Goal: Task Accomplishment & Management: Manage account settings

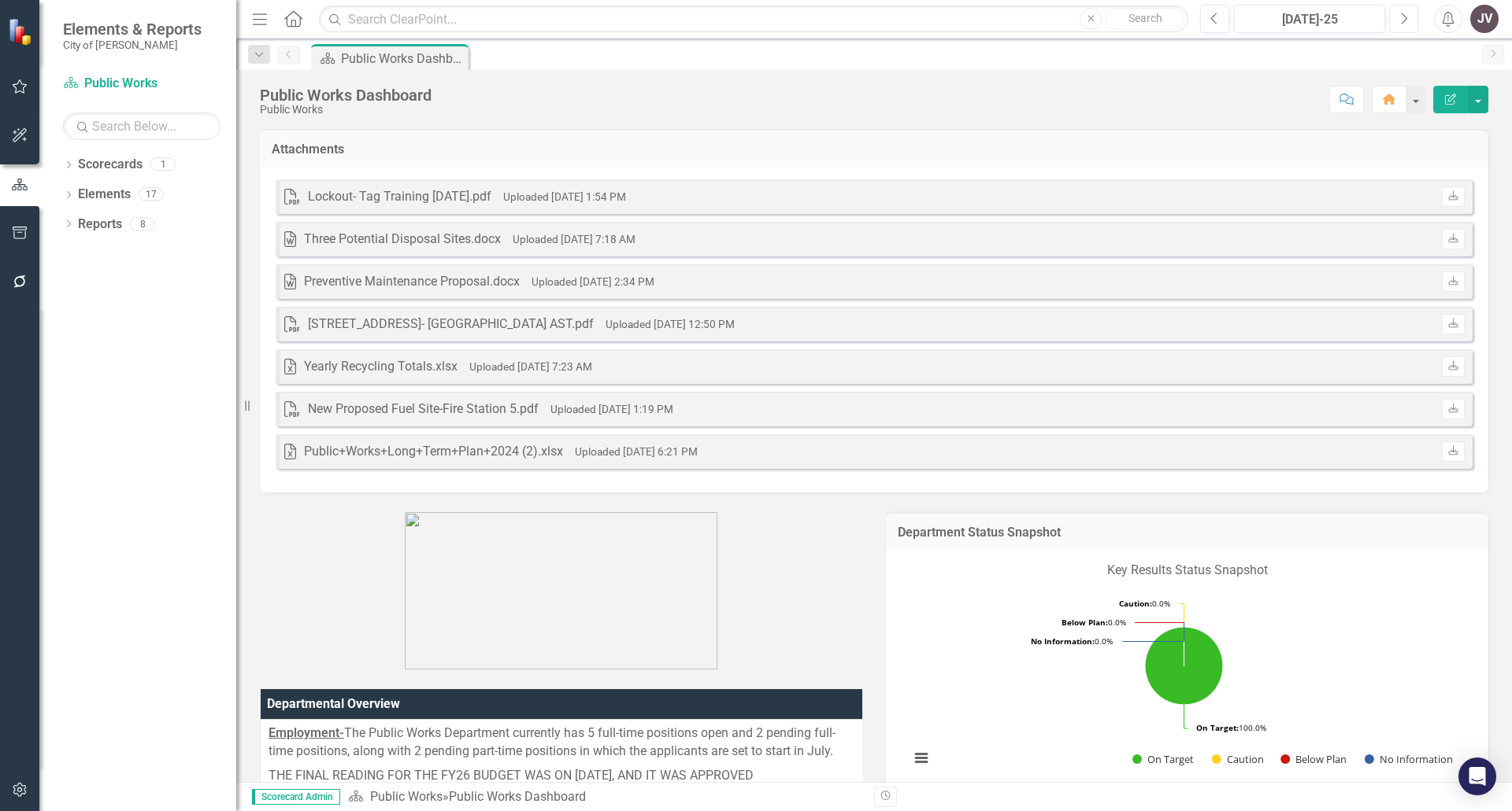
click at [1394, 18] on button "Next" at bounding box center [1404, 18] width 30 height 29
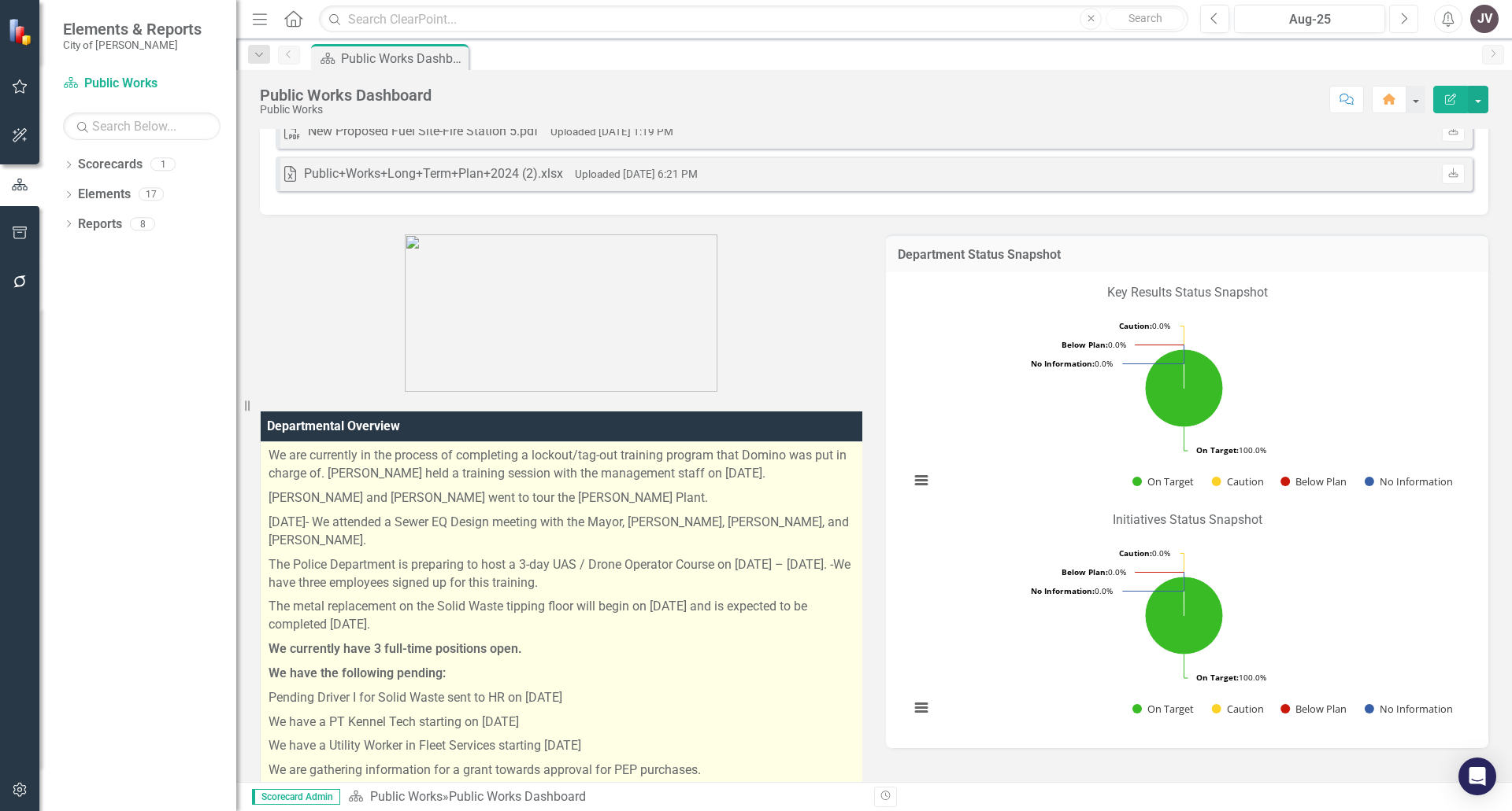
scroll to position [315, 0]
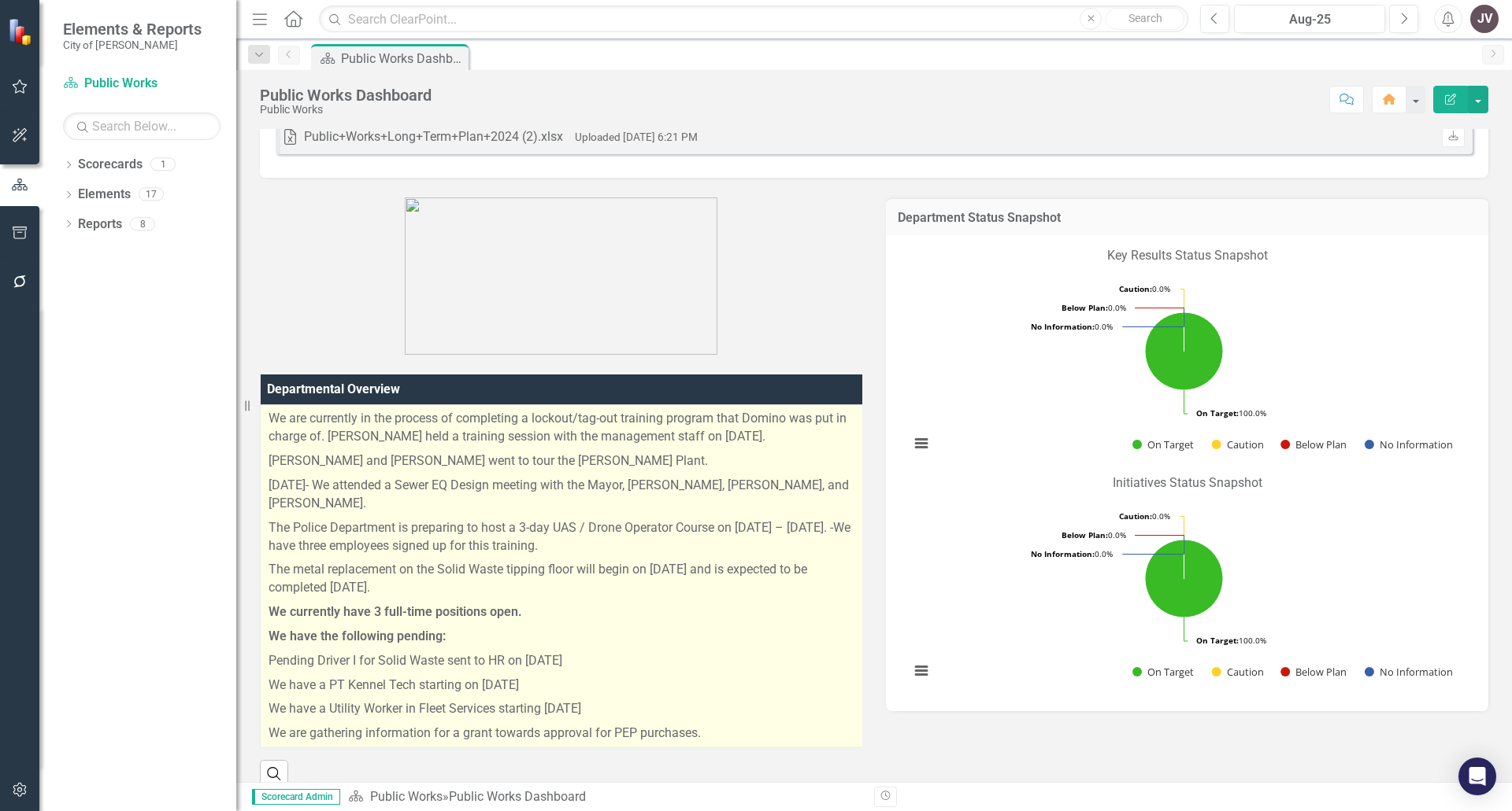
click at [701, 465] on p "[PERSON_NAME] and [PERSON_NAME] went to tour the [PERSON_NAME] Plant." at bounding box center [567, 461] width 597 height 24
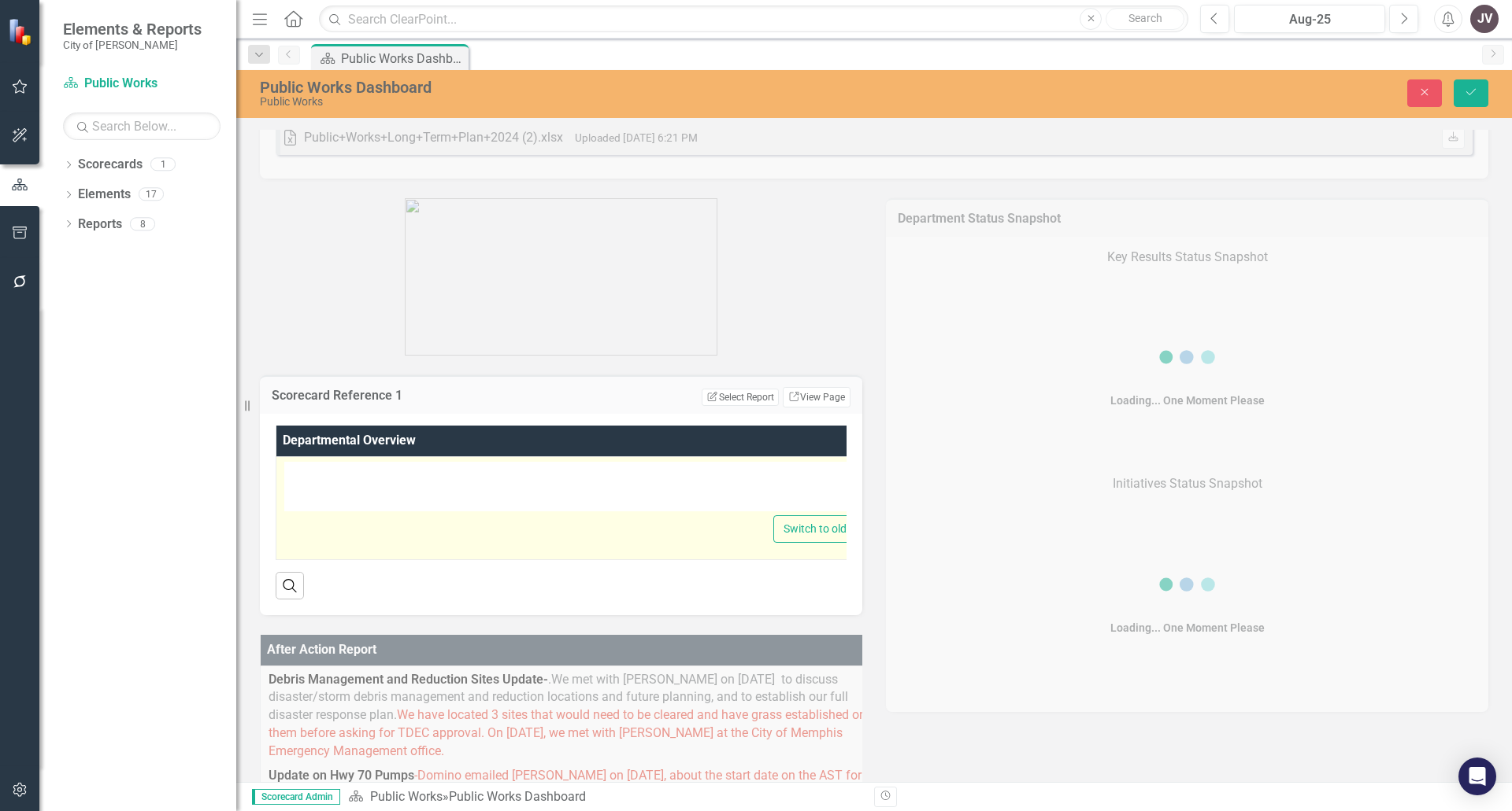
type textarea "<p>We are currently in the process of completing a lockout/tag-out training pro…"
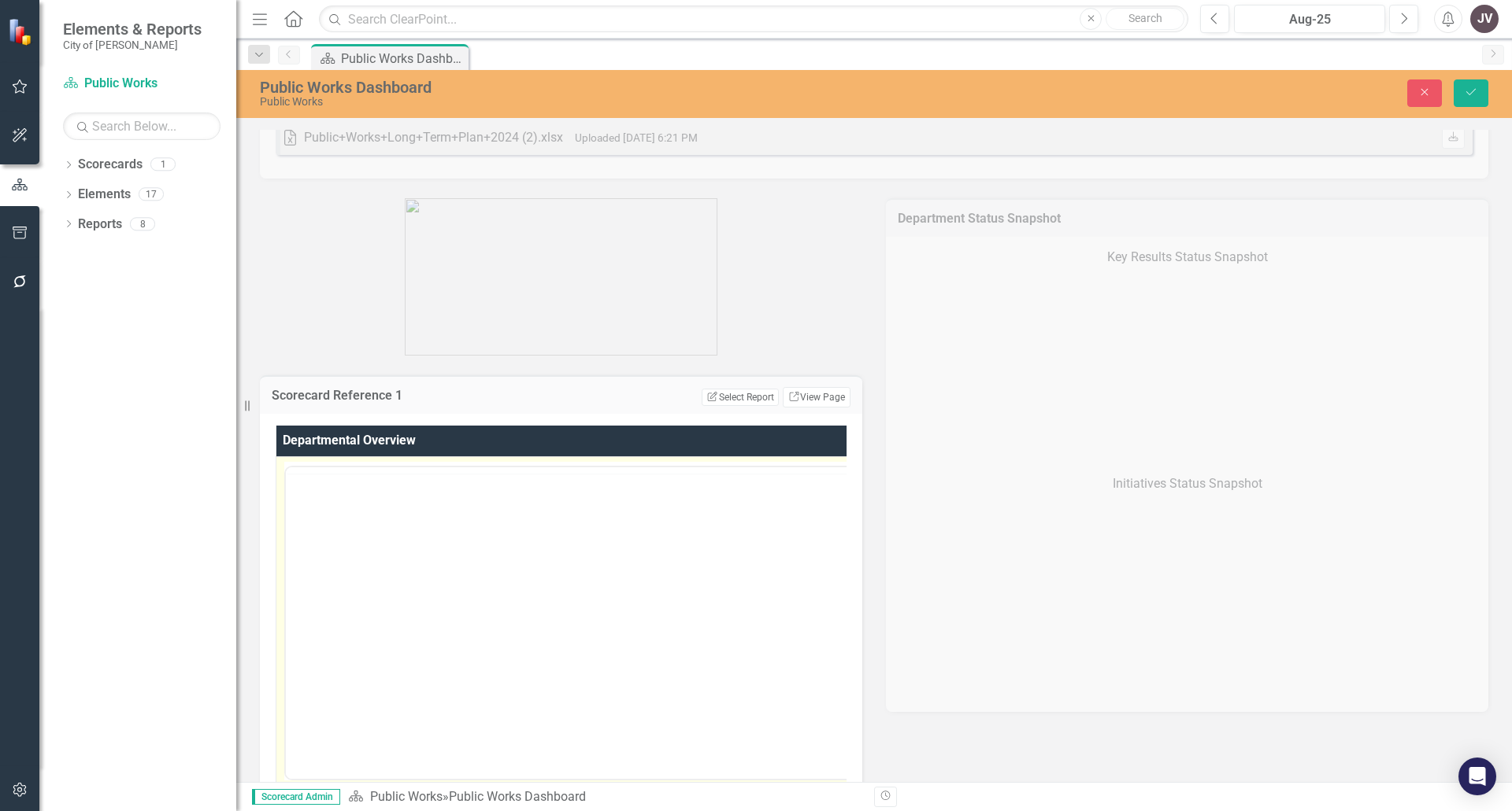
scroll to position [0, 0]
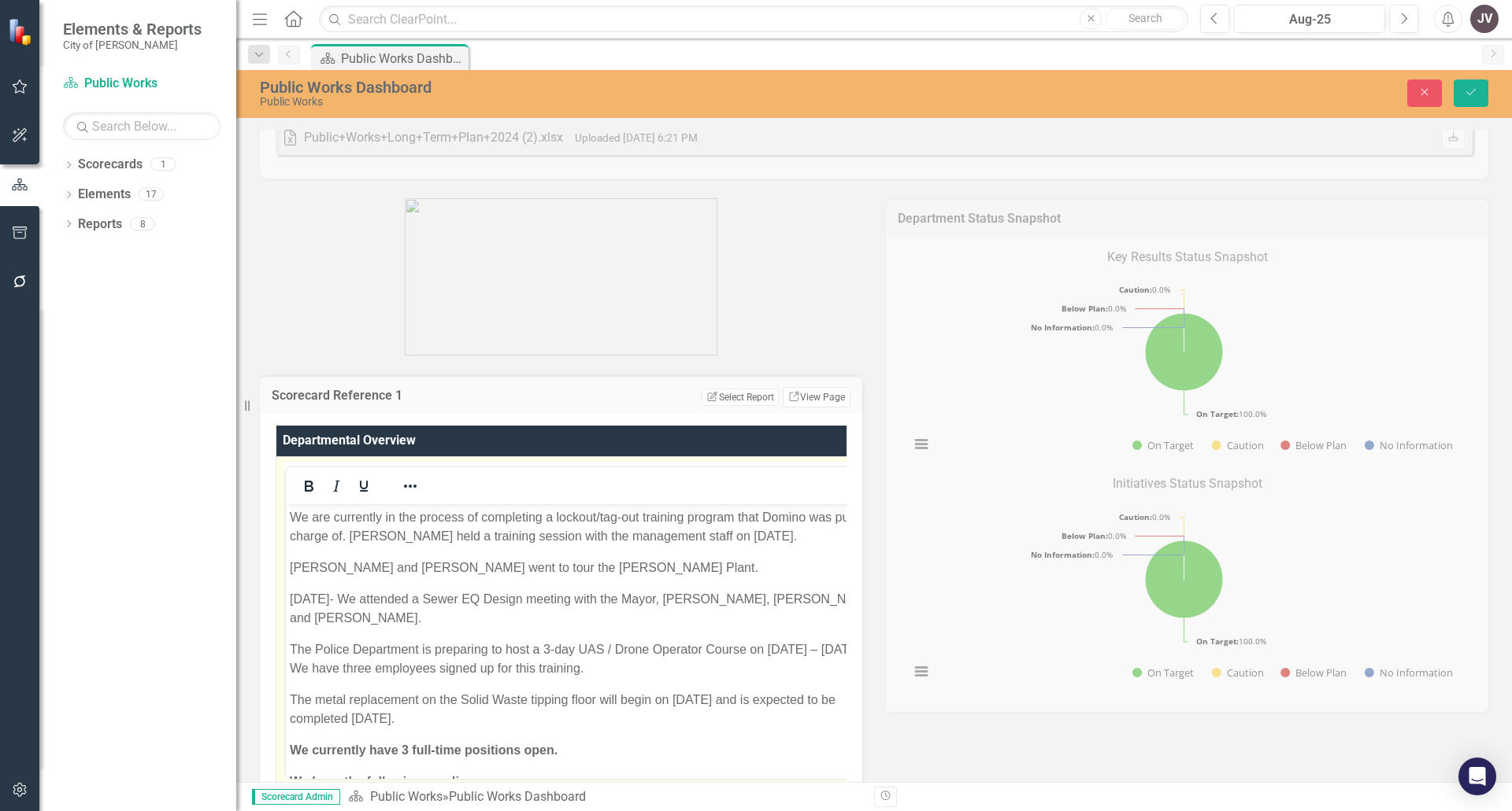
click at [701, 566] on p "[PERSON_NAME] and [PERSON_NAME] went to tour the [PERSON_NAME] Plant." at bounding box center [586, 567] width 593 height 18
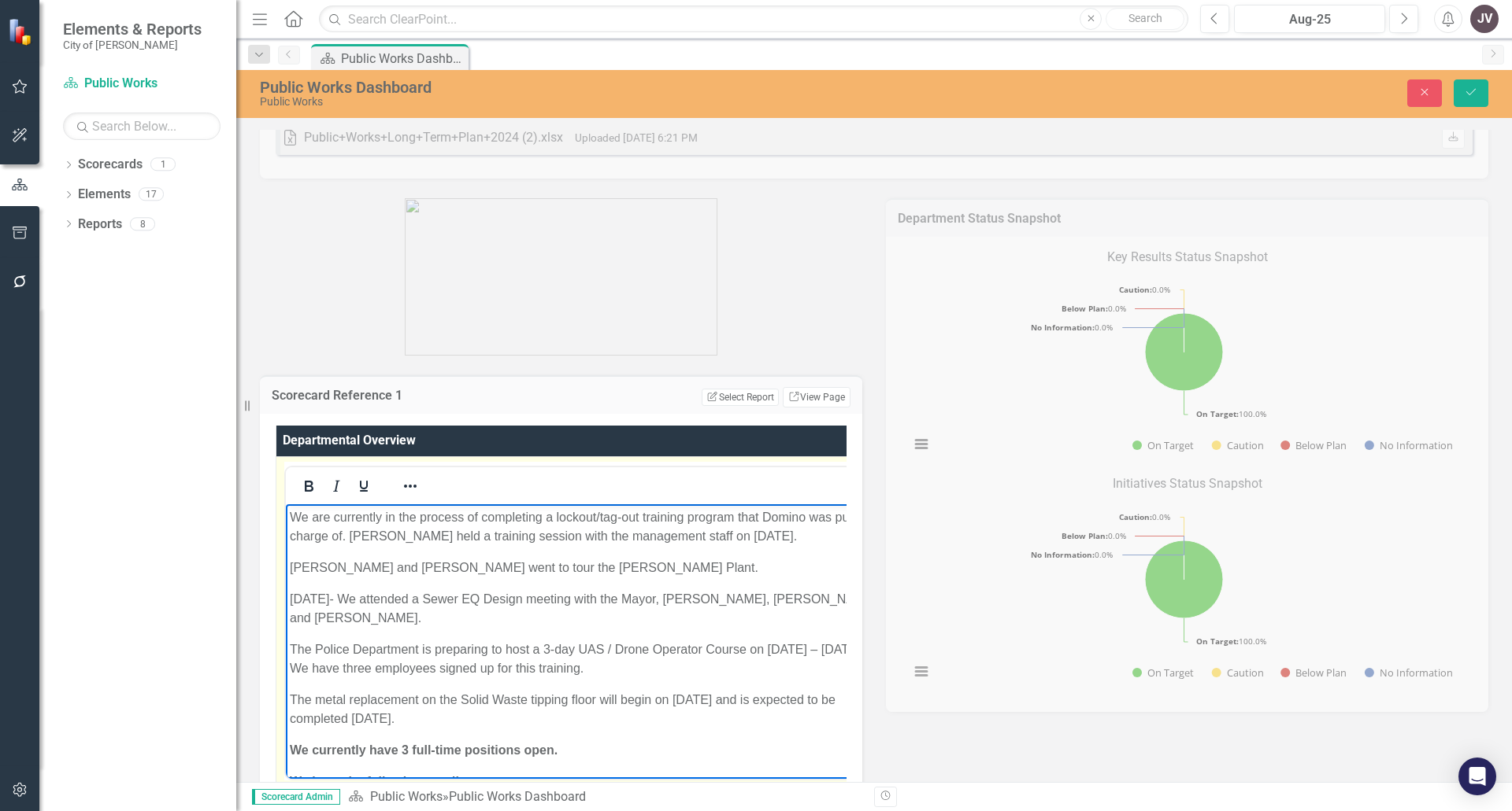
click at [802, 538] on p "We are currently in the process of completing a lockout/tag-out training progra…" at bounding box center [586, 526] width 593 height 38
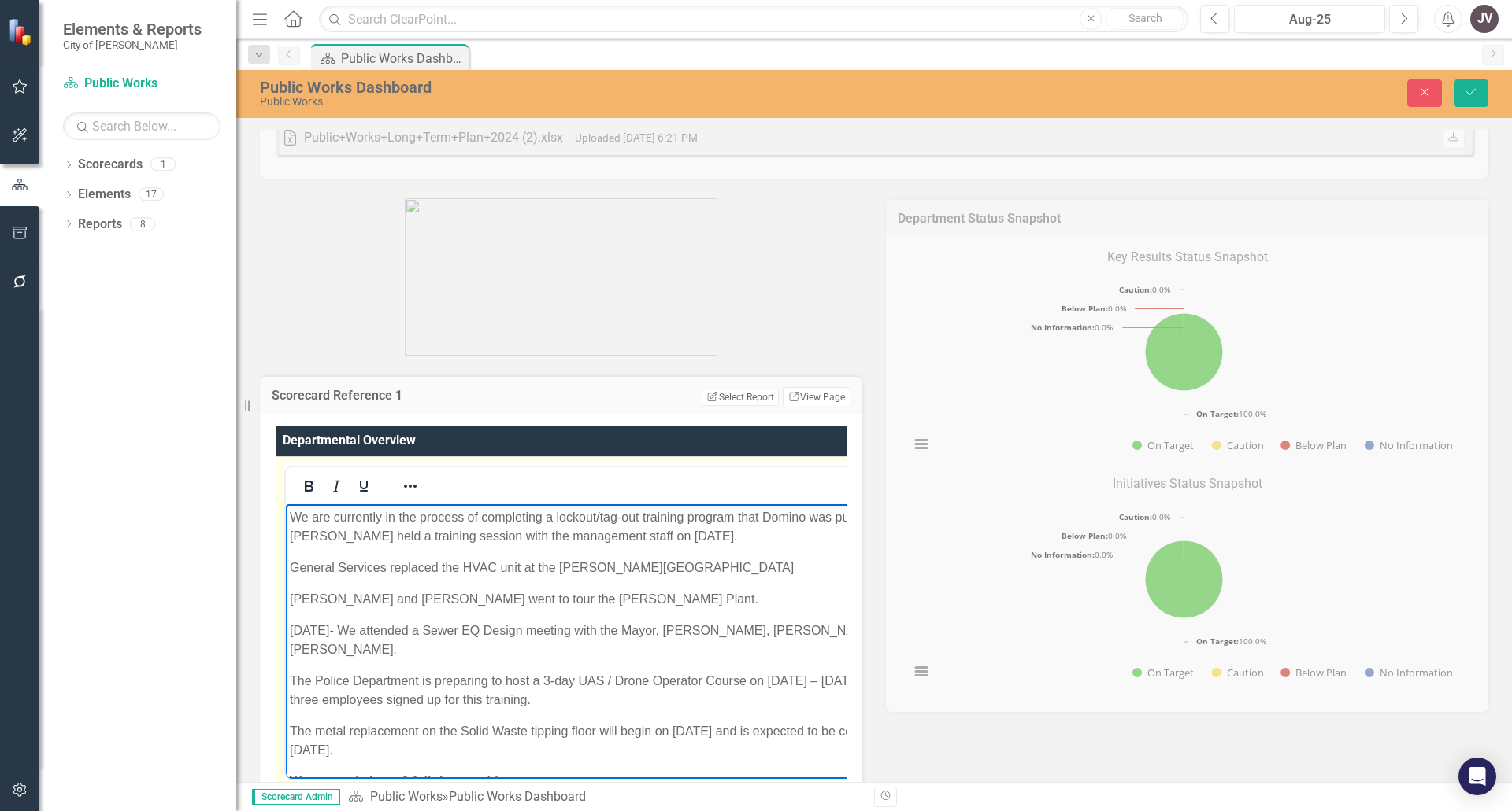
click at [660, 567] on p "General Services replaced the HVAC unit at the [PERSON_NAME][GEOGRAPHIC_DATA]" at bounding box center [612, 567] width 645 height 18
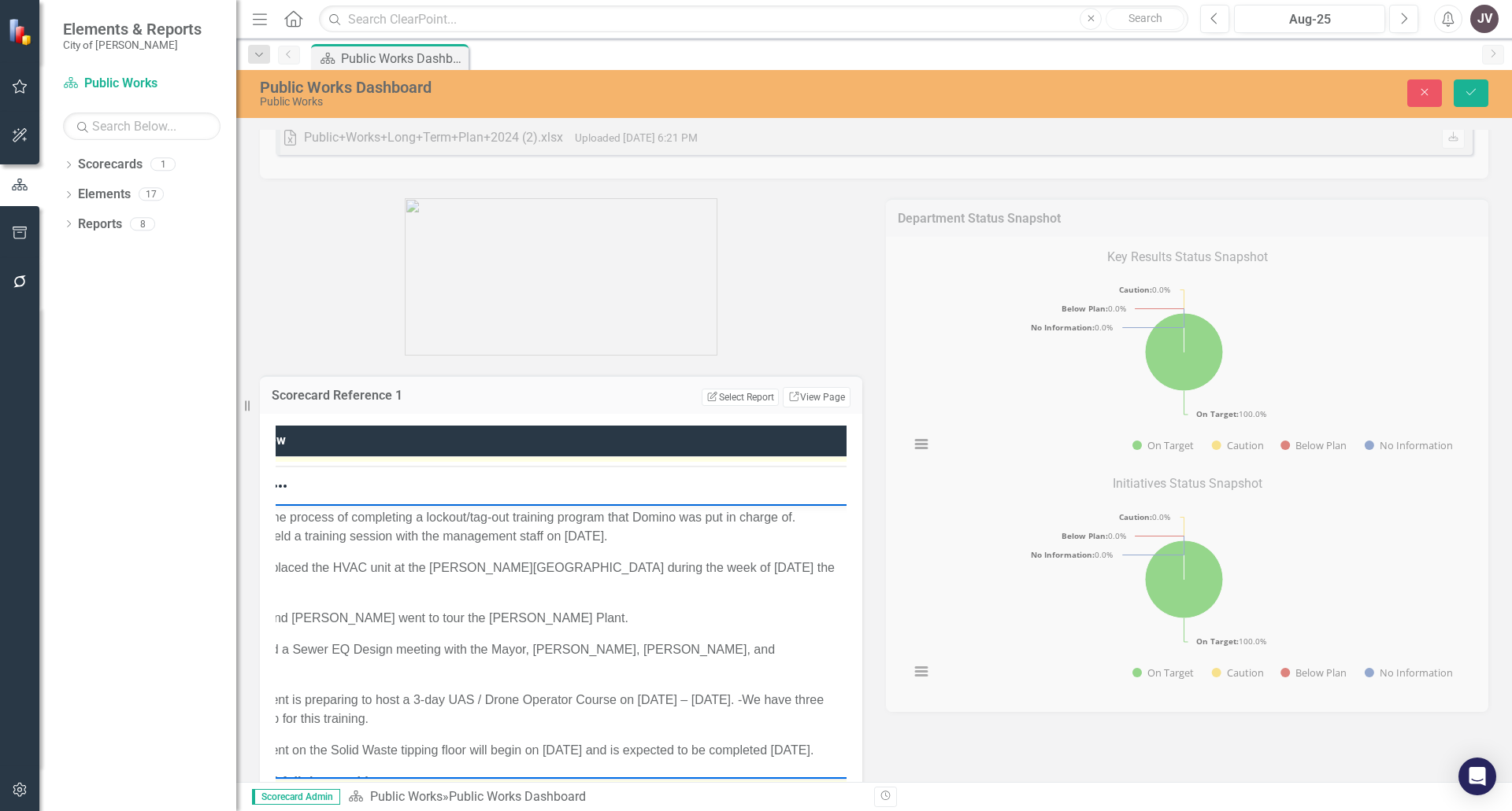
scroll to position [0, 40]
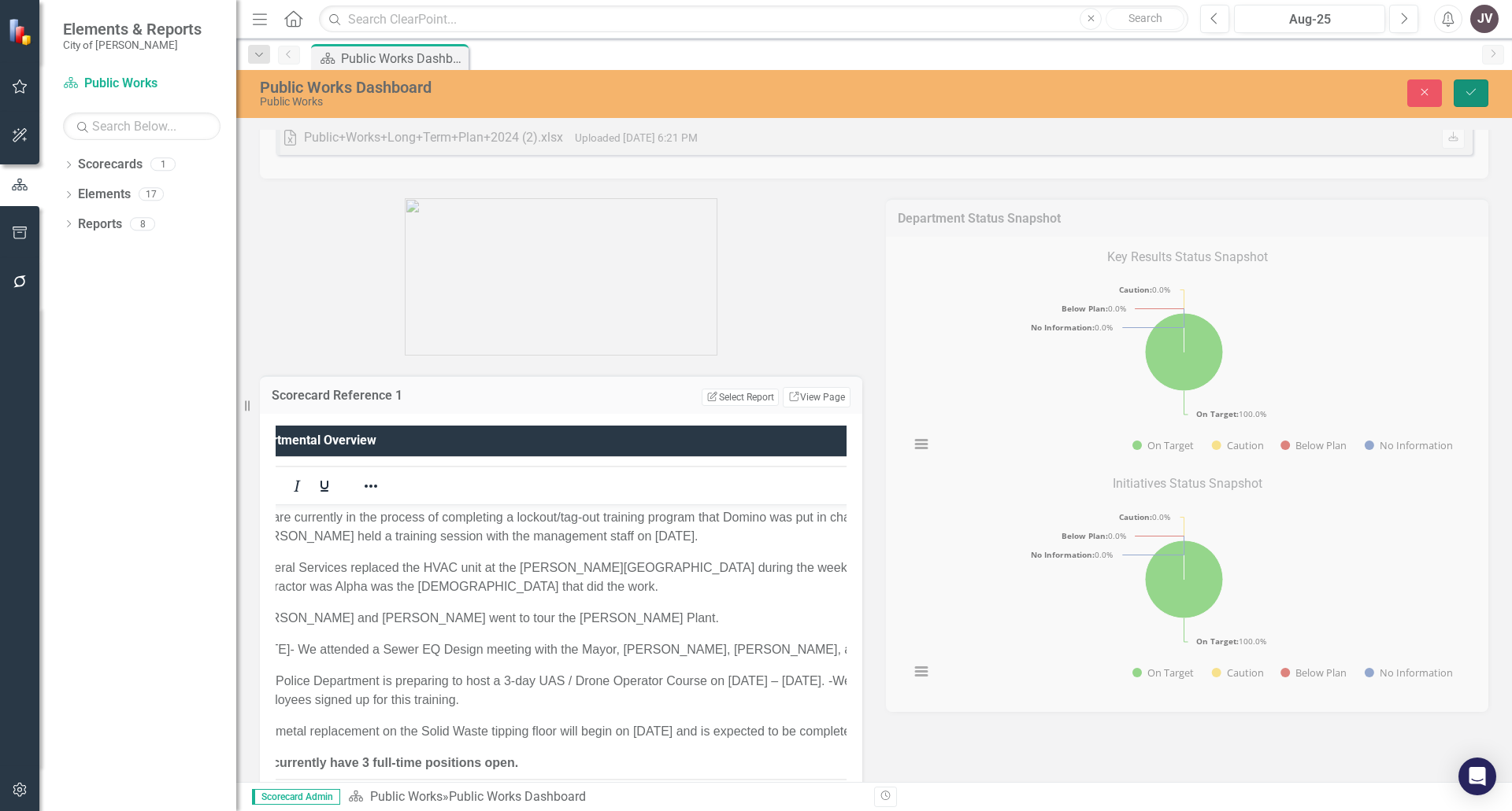
click at [1472, 84] on button "Save" at bounding box center [1470, 93] width 34 height 28
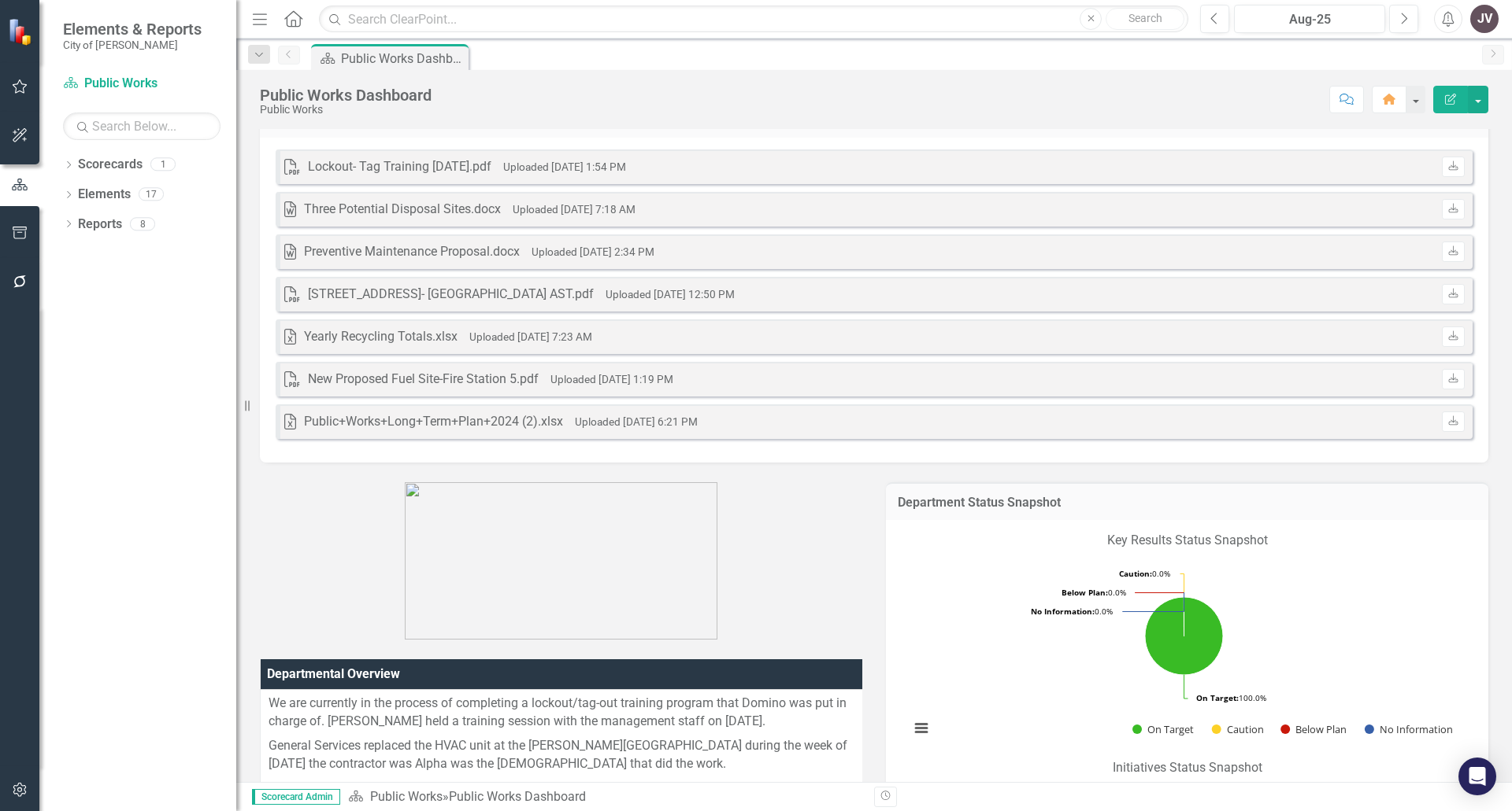
scroll to position [79, 0]
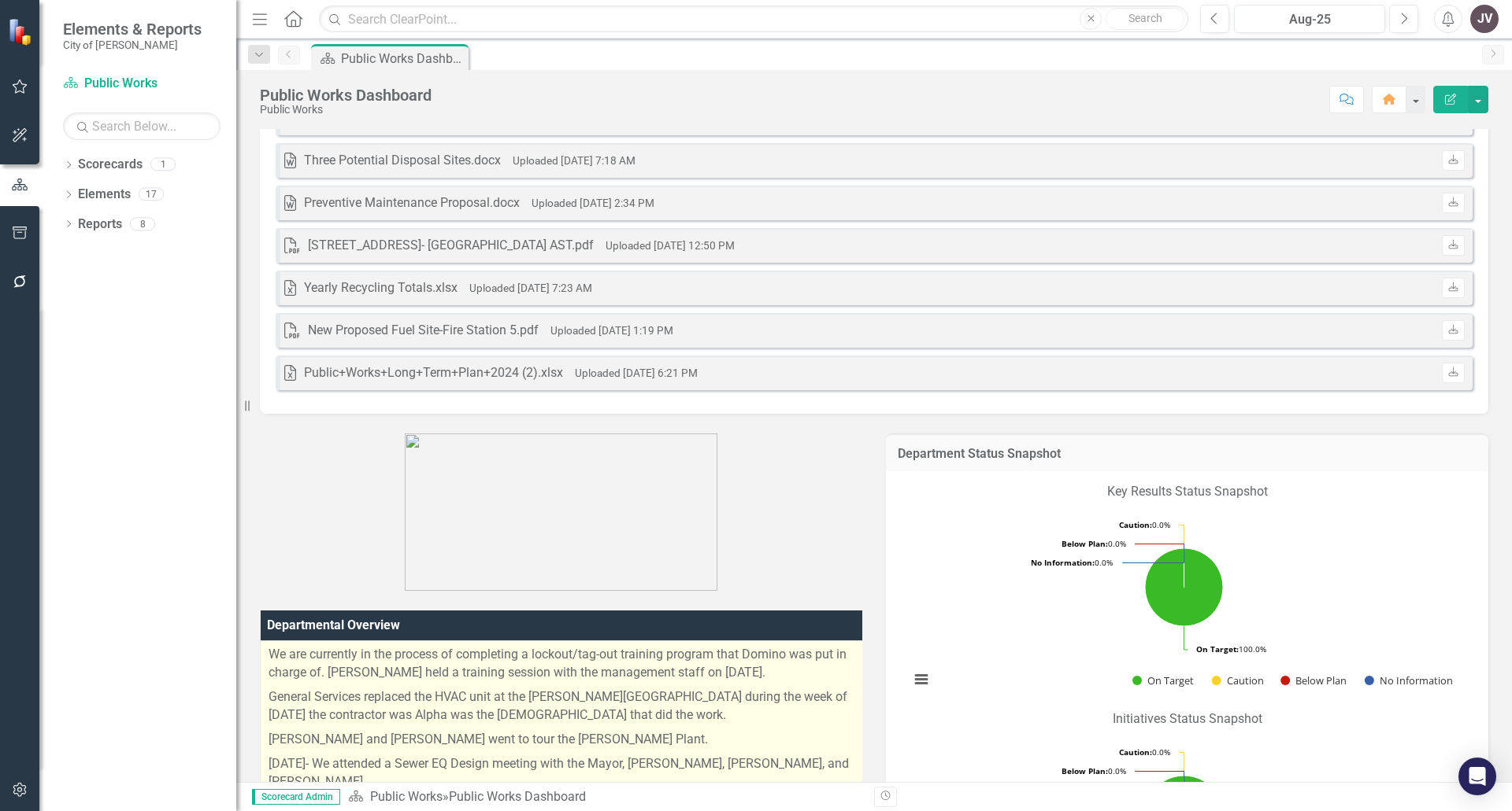
click at [681, 732] on p "[PERSON_NAME] and [PERSON_NAME] went to tour the [PERSON_NAME] Plant." at bounding box center [566, 740] width 596 height 24
click at [685, 731] on p "[PERSON_NAME] and [PERSON_NAME] went to tour the [PERSON_NAME] Plant." at bounding box center [566, 740] width 596 height 24
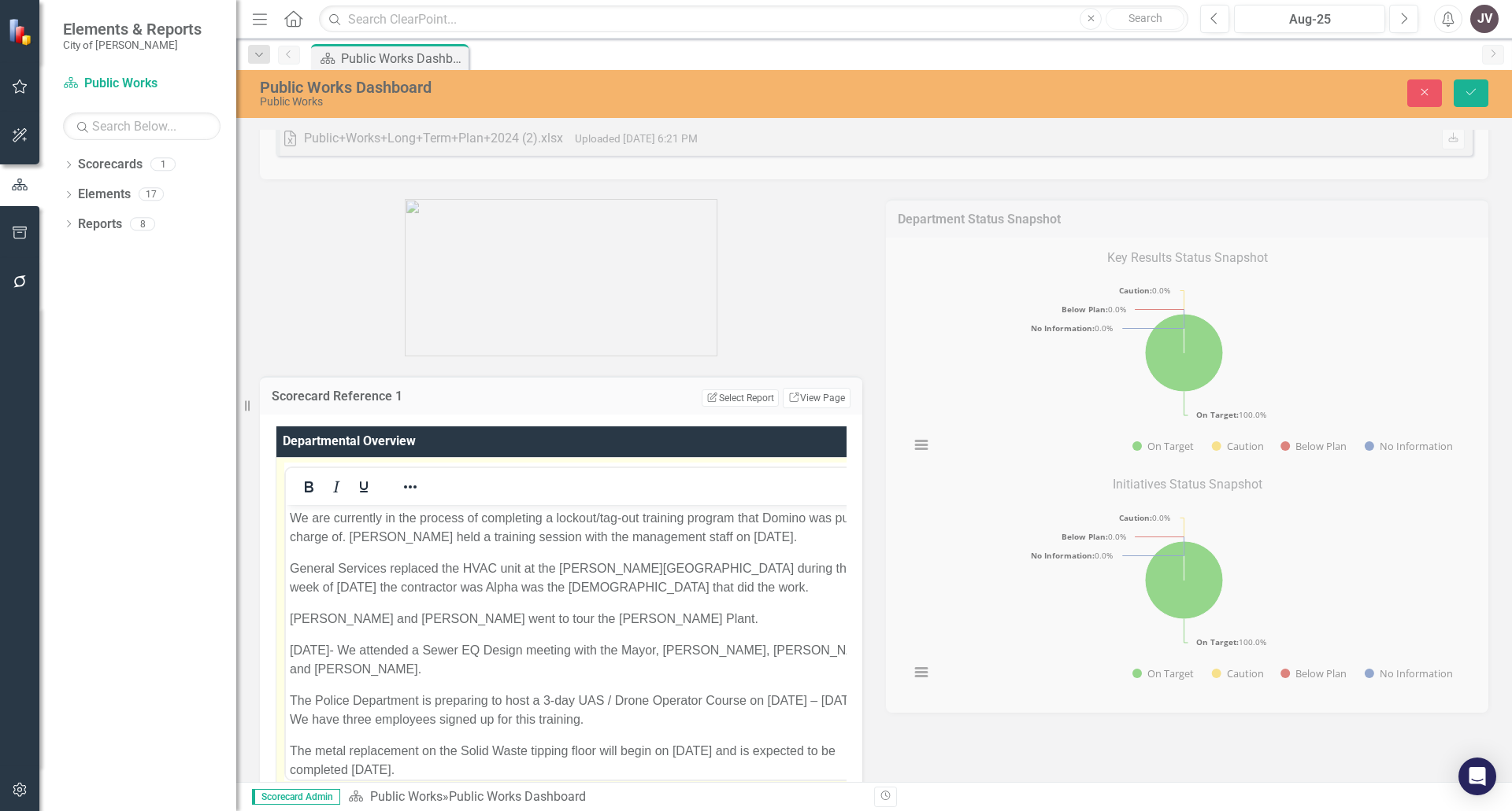
scroll to position [315, 0]
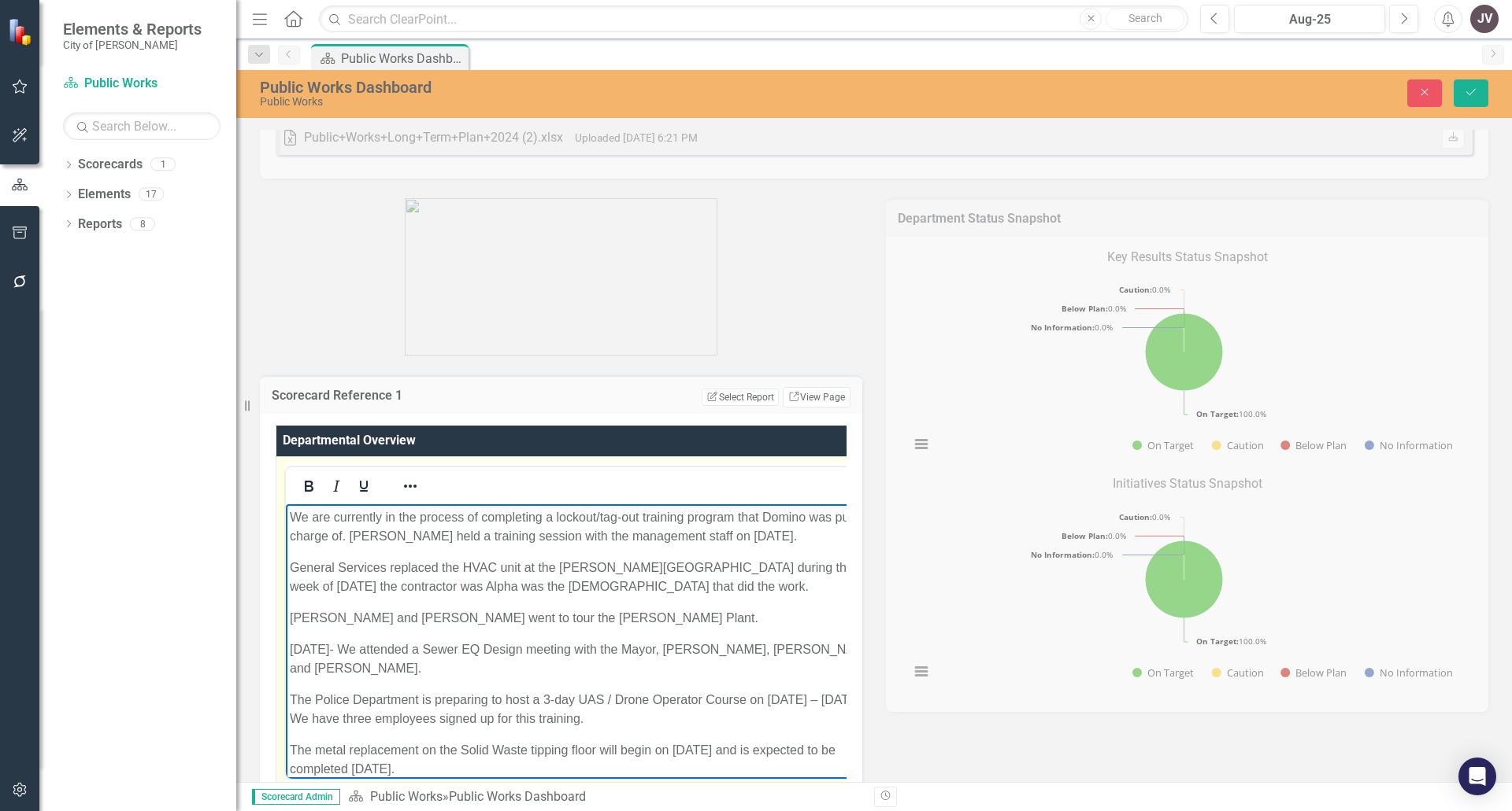
click at [713, 609] on p "[PERSON_NAME] and [PERSON_NAME] went to tour the [PERSON_NAME] Plant." at bounding box center [584, 618] width 591 height 18
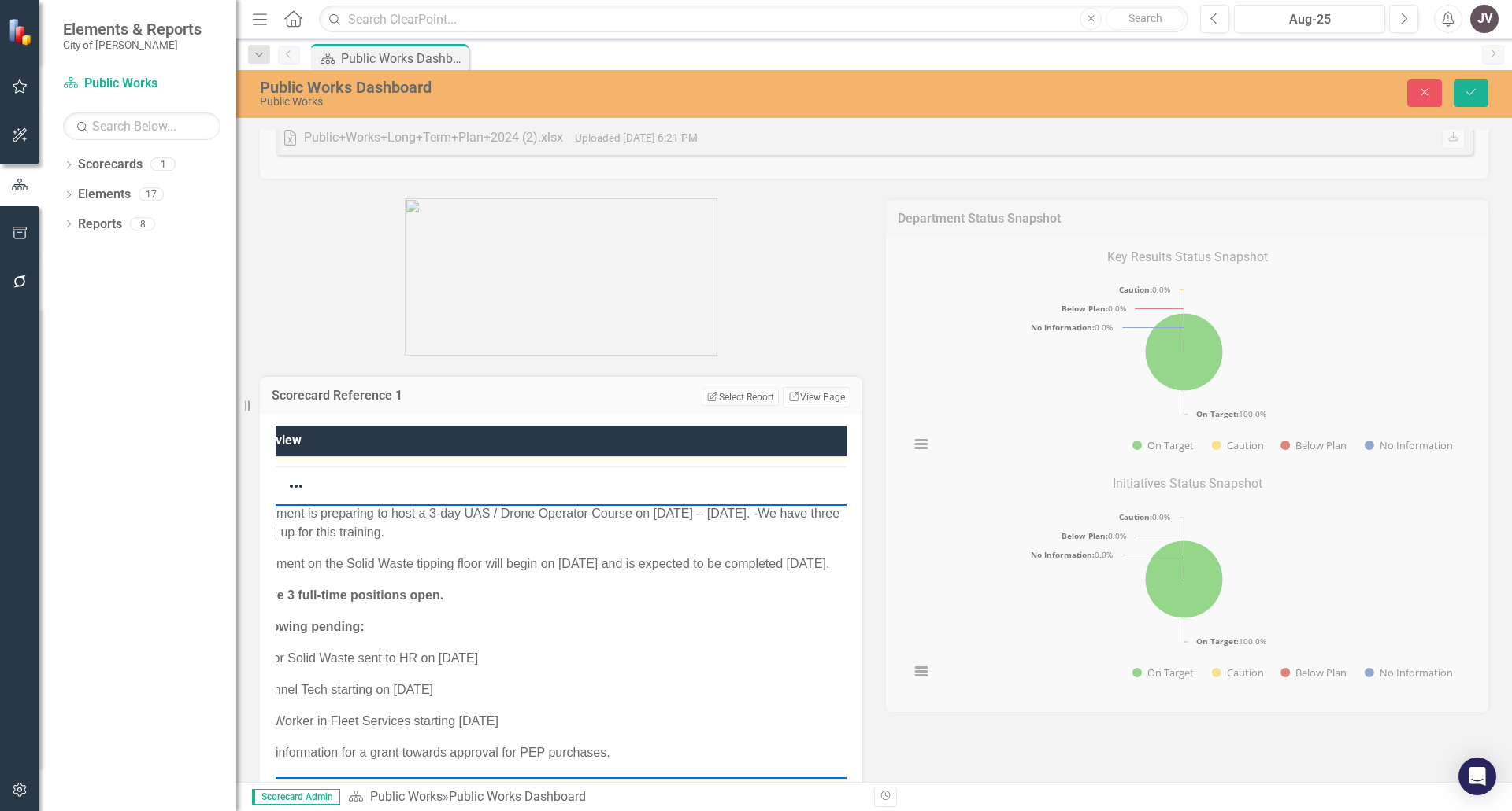
scroll to position [551, 0]
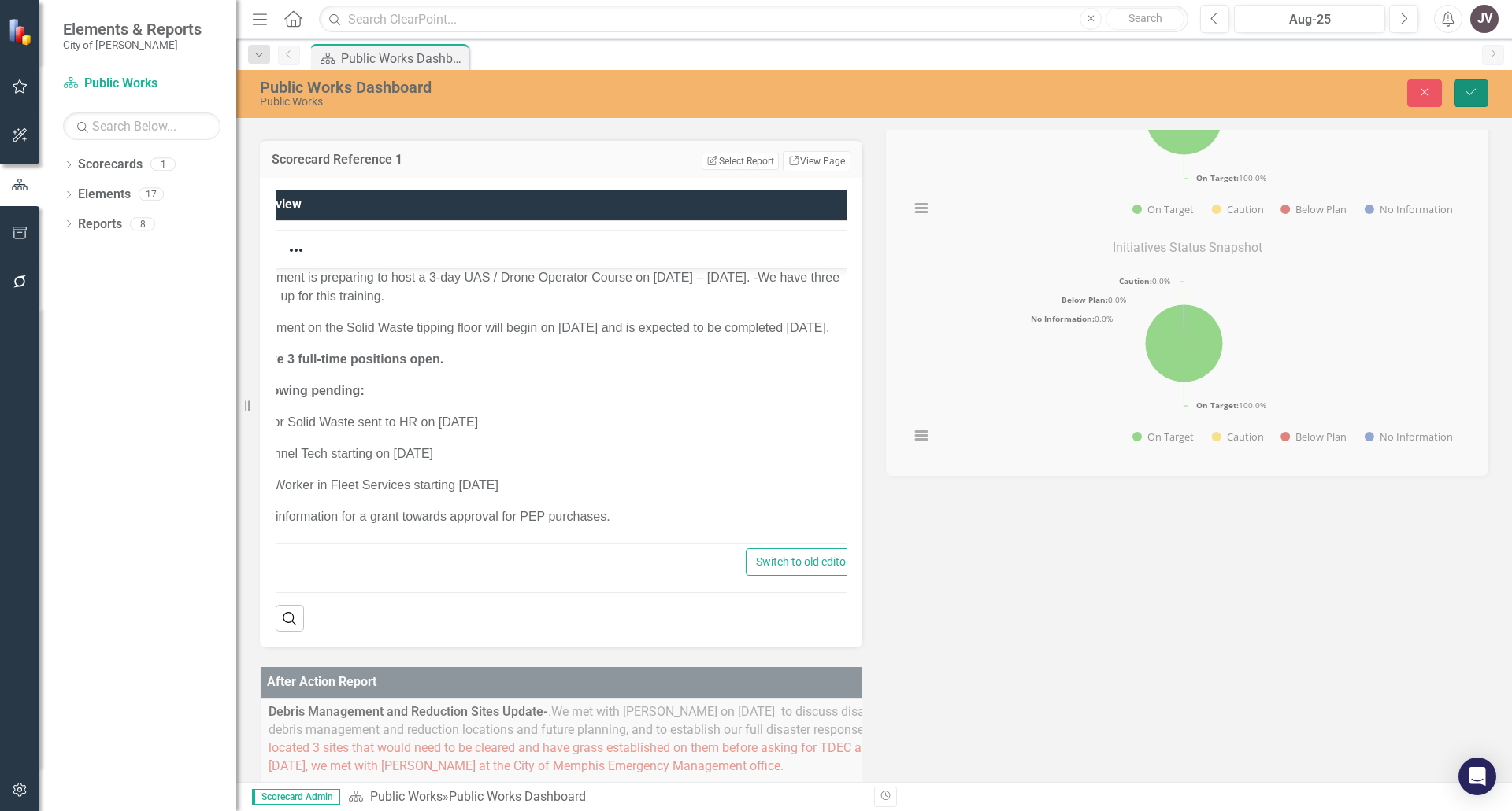
click at [1476, 91] on icon "Save" at bounding box center [1470, 92] width 14 height 11
